Goal: Task Accomplishment & Management: Use online tool/utility

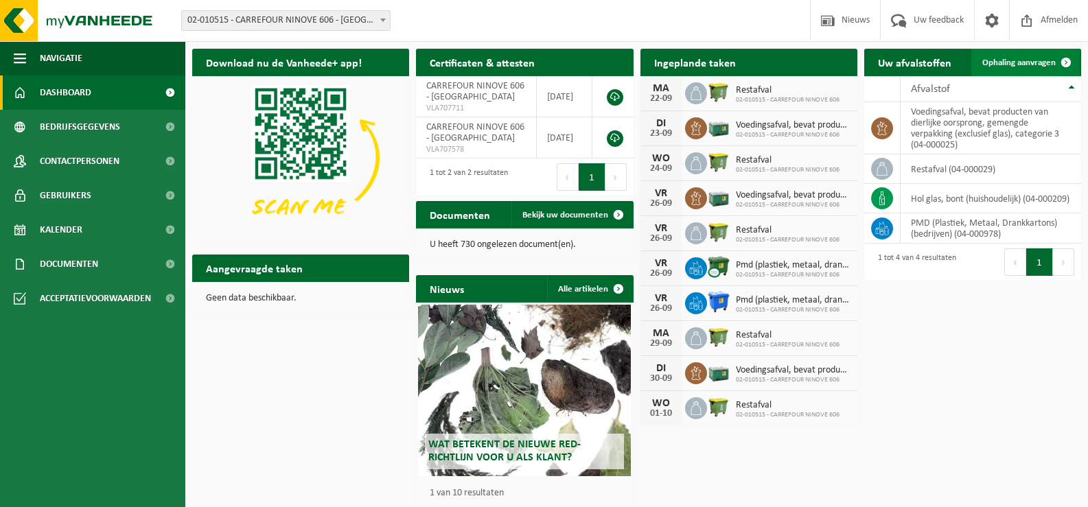
click at [1041, 61] on span "Ophaling aanvragen" at bounding box center [1018, 62] width 73 height 9
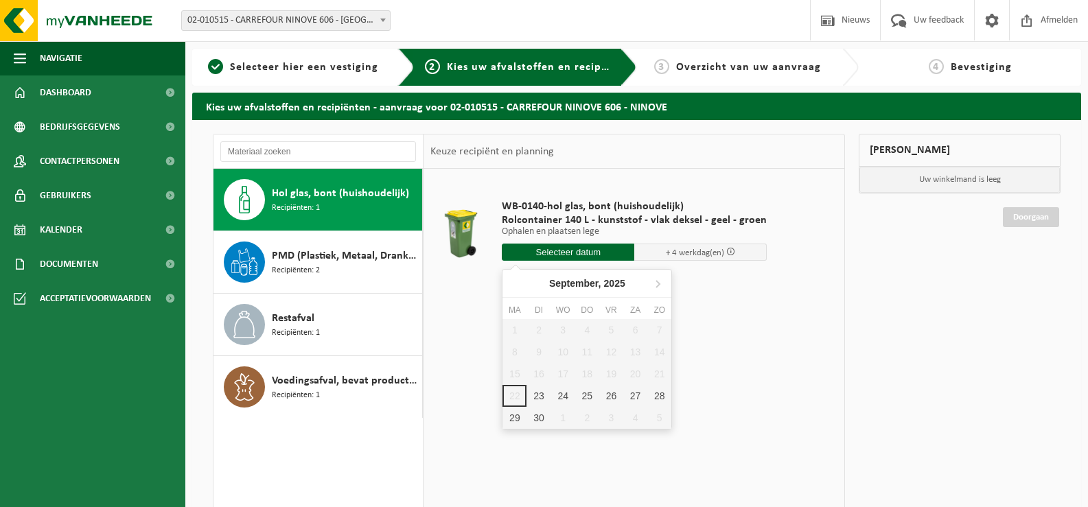
click at [596, 253] on input "text" at bounding box center [568, 252] width 133 height 17
click at [544, 387] on div "23" at bounding box center [539, 396] width 24 height 22
type input "Van 2025-09-23"
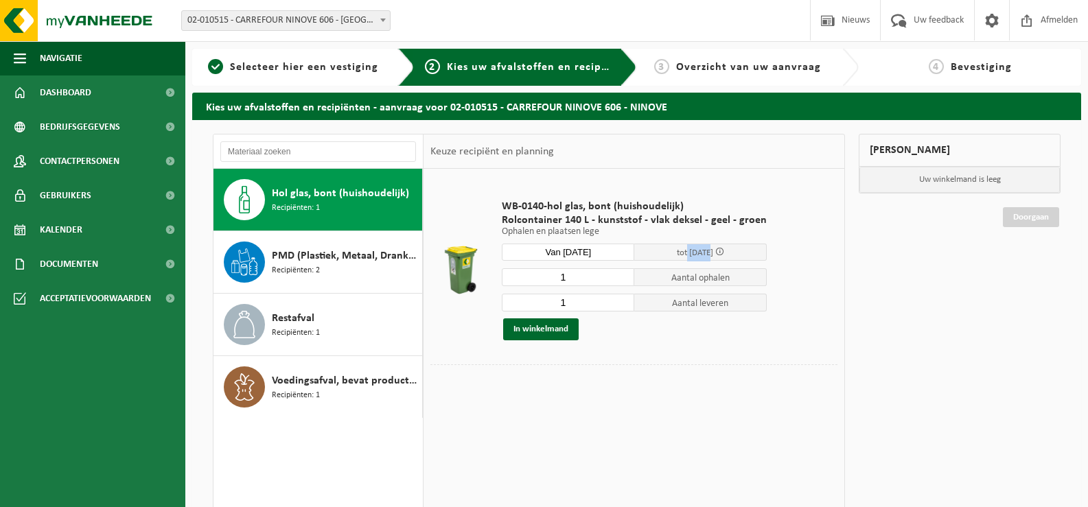
drag, startPoint x: 677, startPoint y: 249, endPoint x: 702, endPoint y: 249, distance: 25.4
click at [702, 249] on span "tot 29/09/2025" at bounding box center [695, 253] width 36 height 9
click at [558, 330] on button "In winkelmand" at bounding box center [541, 330] width 76 height 22
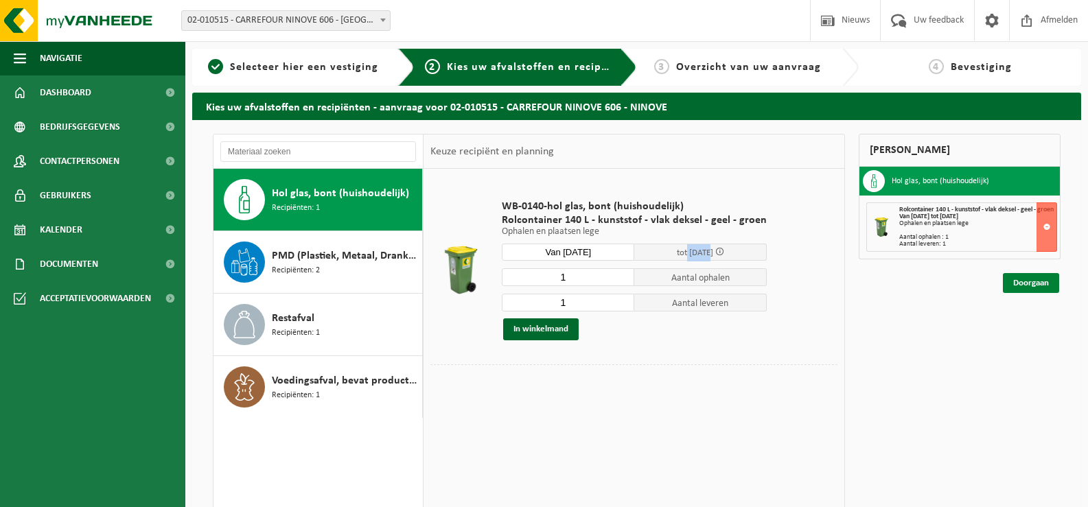
click at [1020, 283] on link "Doorgaan" at bounding box center [1031, 283] width 56 height 20
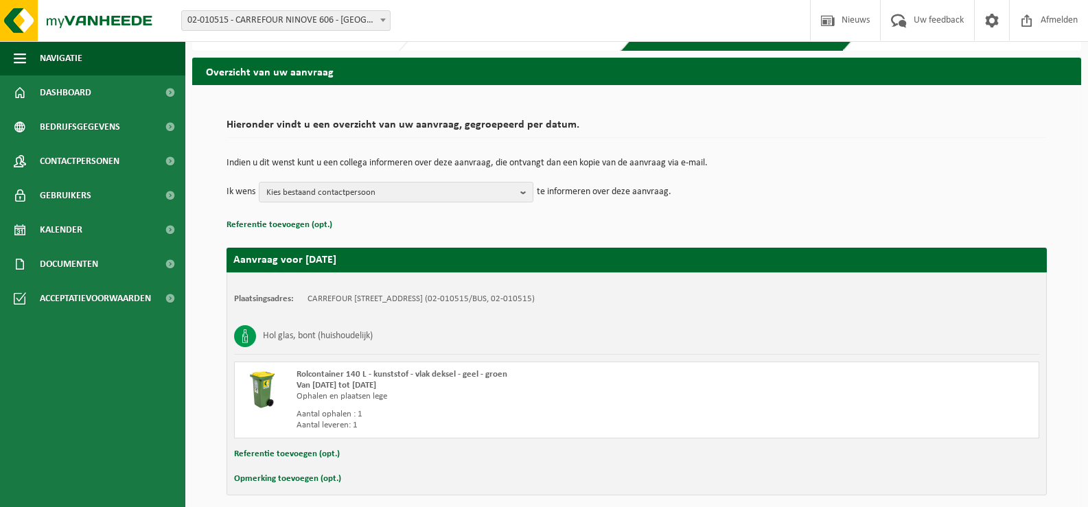
scroll to position [69, 0]
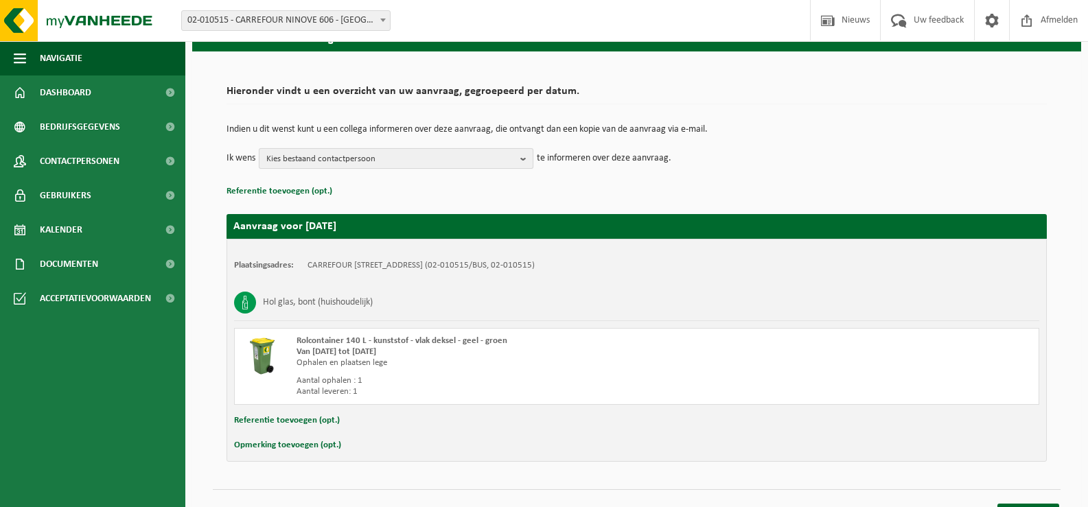
click at [460, 158] on span "Kies bestaand contactpersoon" at bounding box center [390, 159] width 249 height 21
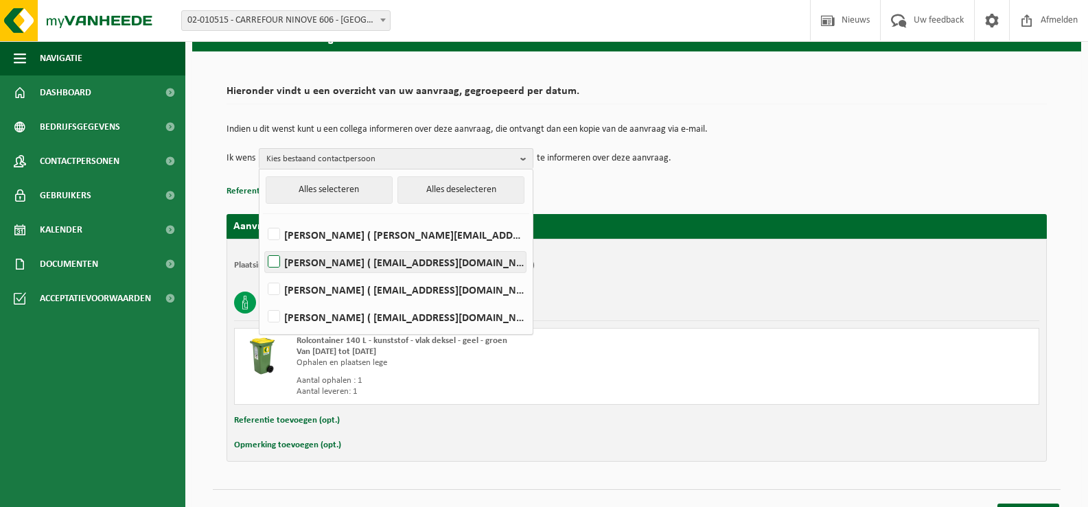
click at [302, 262] on label "CAROLINE FERLEU ( caroline_ferleu@carrefour.com )" at bounding box center [395, 262] width 261 height 21
click at [263, 245] on input "CAROLINE FERLEU ( caroline_ferleu@carrefour.com )" at bounding box center [262, 244] width 1 height 1
checkbox input "true"
click at [677, 186] on p "Referentie toevoegen (opt.)" at bounding box center [637, 192] width 820 height 18
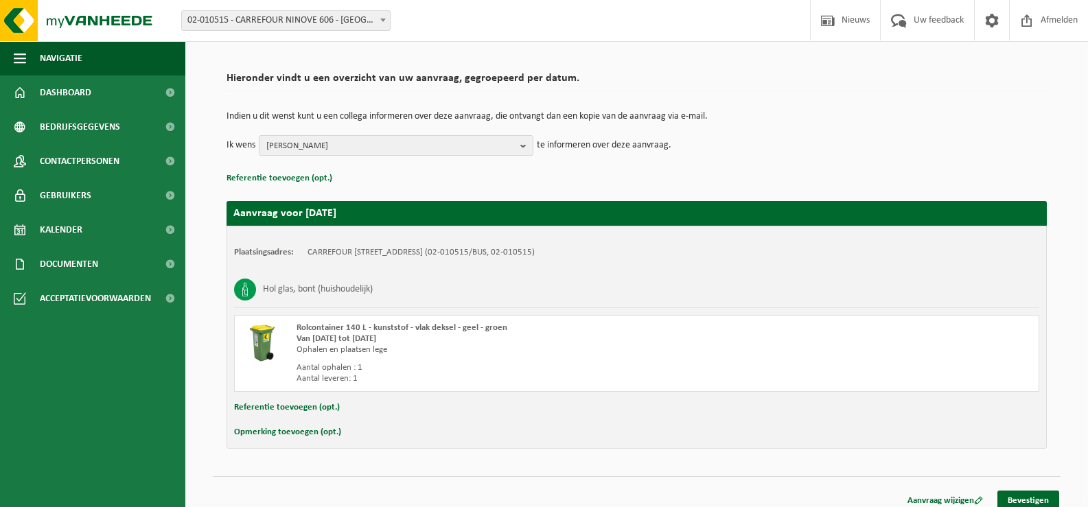
scroll to position [93, 0]
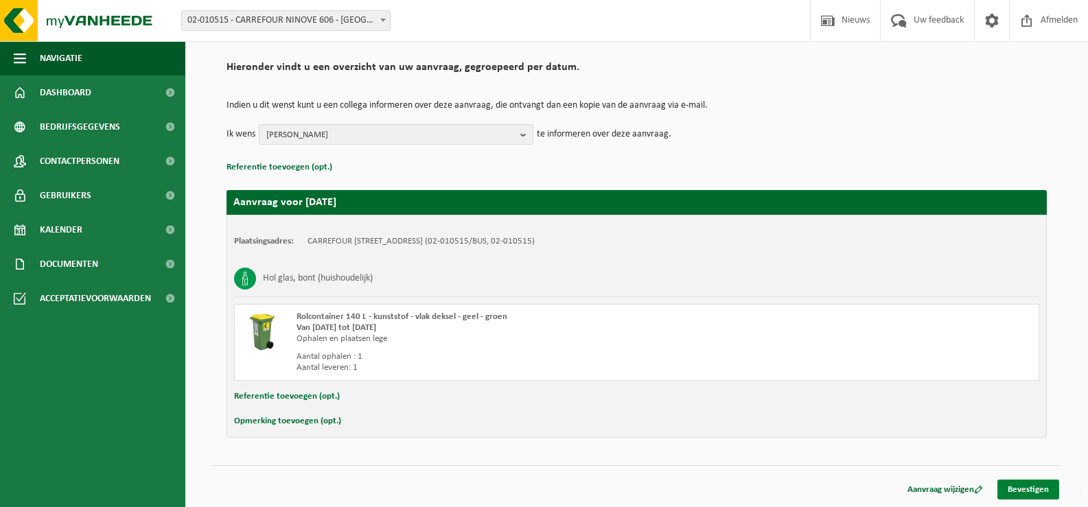
click at [1039, 487] on link "Bevestigen" at bounding box center [1029, 490] width 62 height 20
